Goal: Check status: Check status

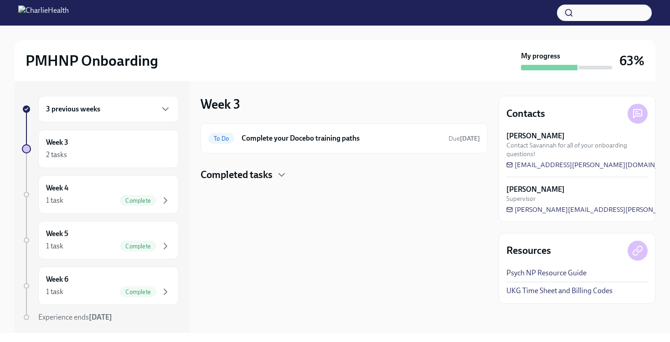
click at [131, 107] on div "3 previous weeks" at bounding box center [108, 109] width 125 height 11
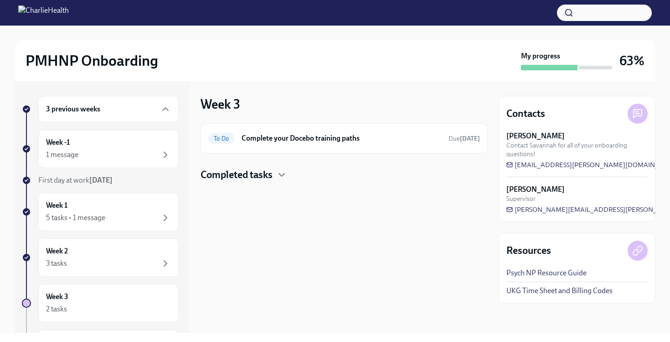
click at [141, 110] on div "3 previous weeks" at bounding box center [108, 109] width 125 height 11
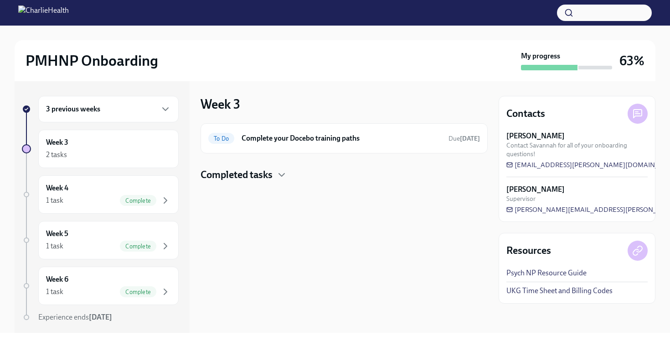
click at [141, 110] on div "3 previous weeks" at bounding box center [108, 109] width 125 height 11
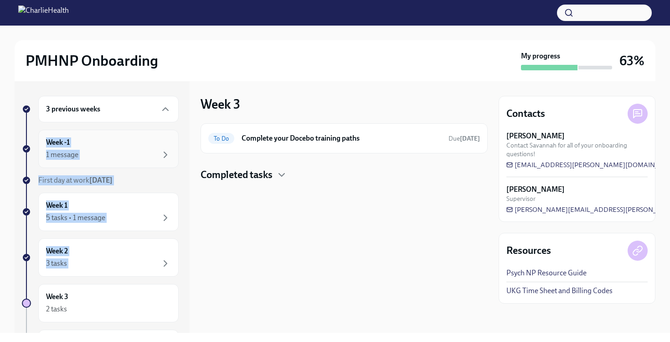
click at [126, 137] on div "Week -1 1 message" at bounding box center [108, 149] width 140 height 38
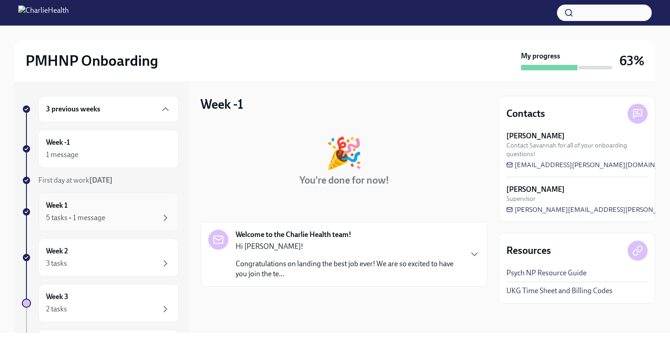
click at [114, 203] on div "Week 1 5 tasks • 1 message" at bounding box center [108, 211] width 125 height 23
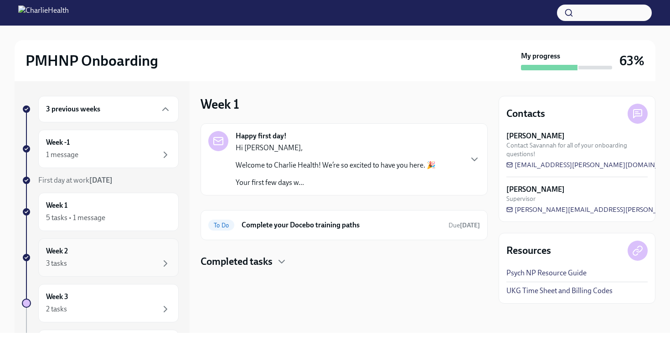
click at [106, 248] on div "Week 2 3 tasks" at bounding box center [108, 257] width 125 height 23
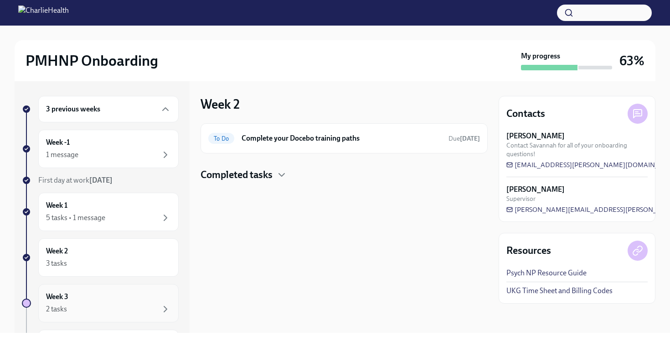
click at [102, 297] on div "Week 3 2 tasks" at bounding box center [108, 302] width 125 height 23
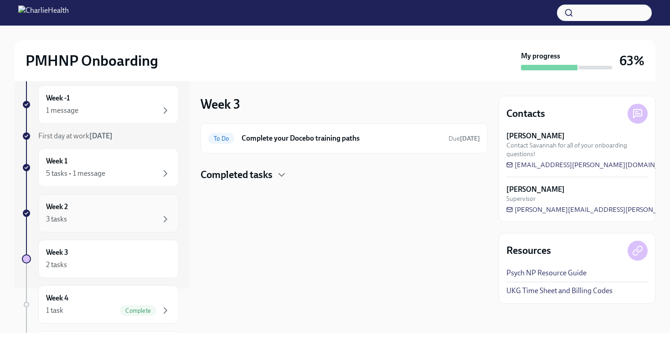
scroll to position [49, 0]
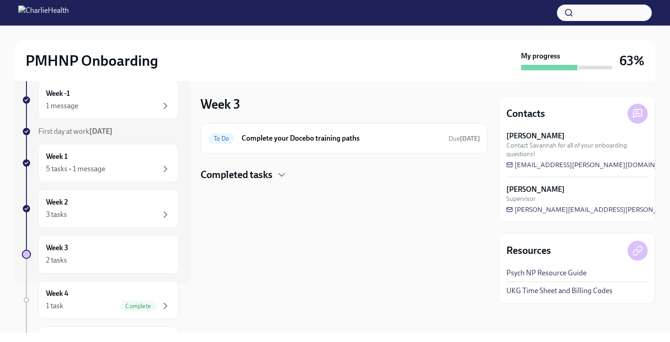
click at [231, 181] on h4 "Completed tasks" at bounding box center [237, 175] width 72 height 14
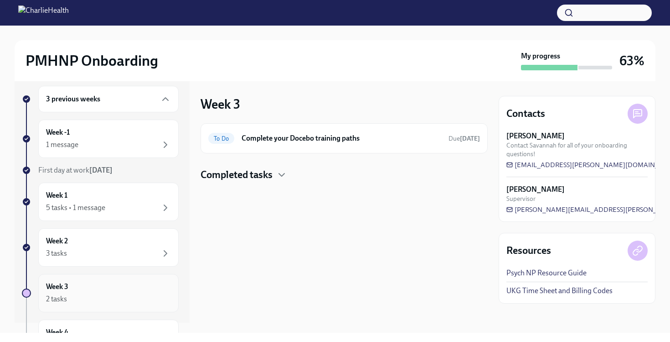
scroll to position [0, 0]
